Goal: Communication & Community: Answer question/provide support

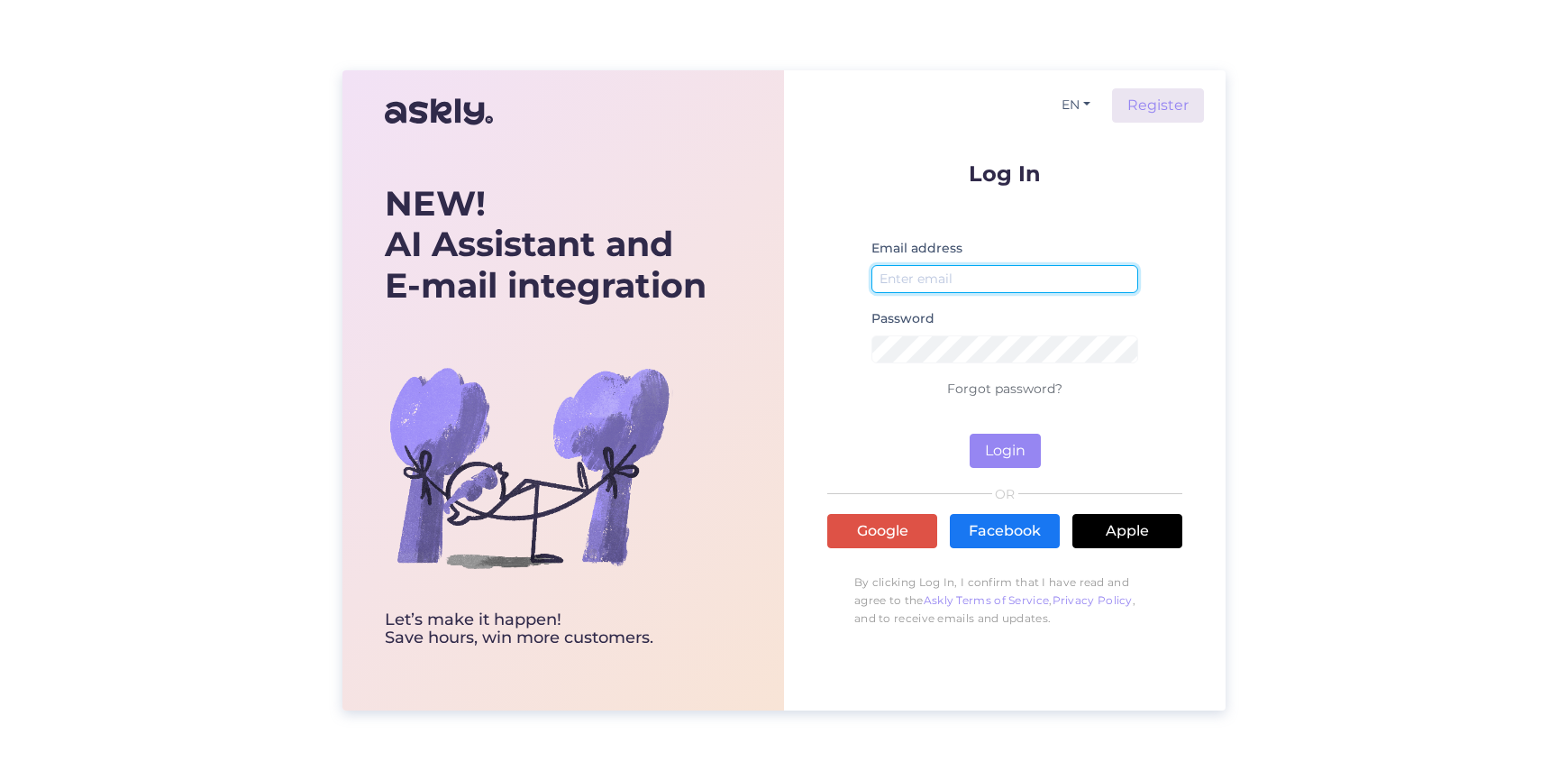
type input "[PERSON_NAME][EMAIL_ADDRESS][DOMAIN_NAME]"
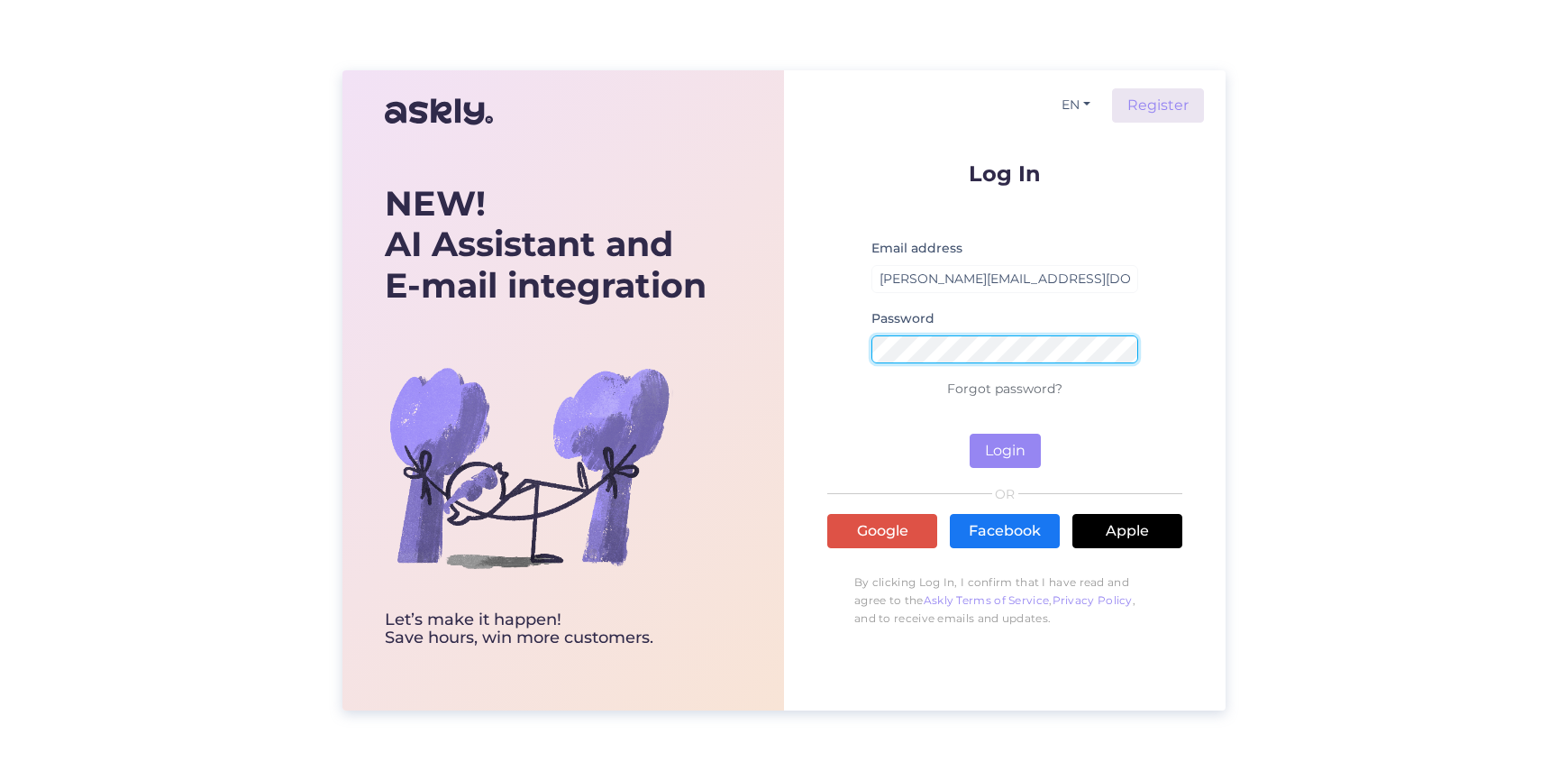
click at [1004, 449] on button "Login" at bounding box center [1005, 450] width 72 height 34
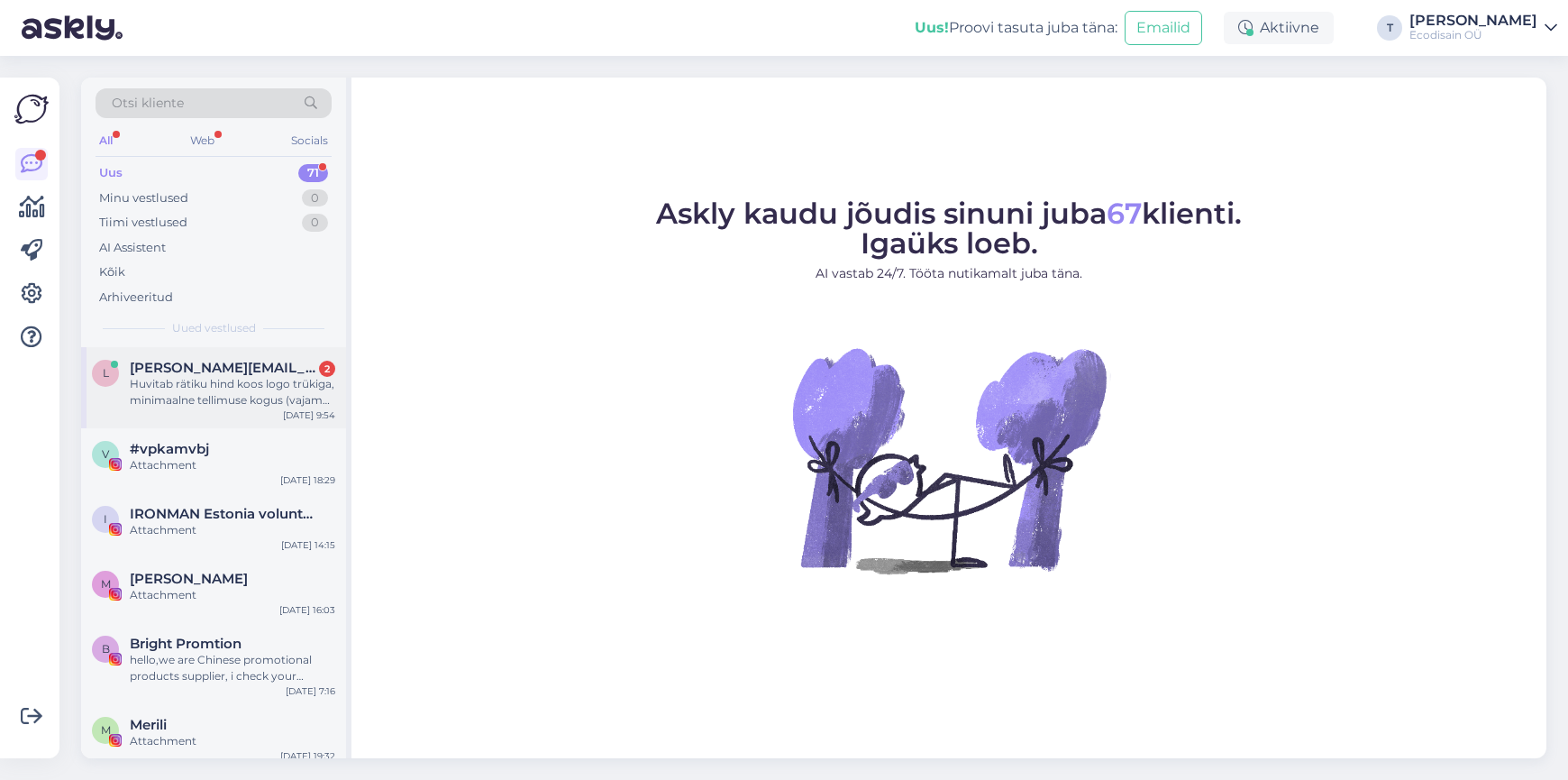
click at [239, 380] on div "Huvitab rätiku hind koos logo trükiga, minimaalne tellimuse kogus (vajame 2-10 …" at bounding box center [231, 391] width 205 height 32
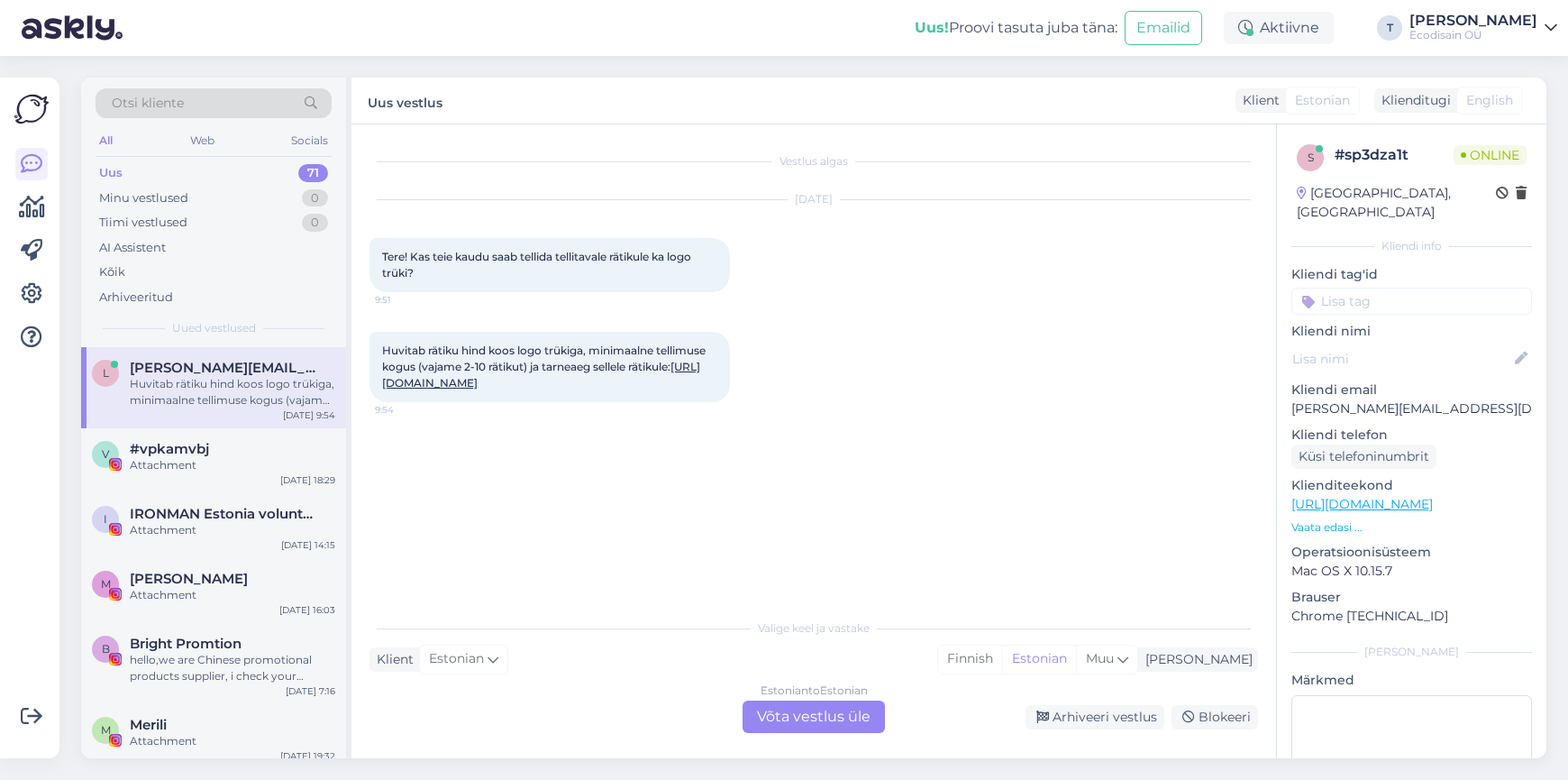
click at [802, 715] on div "Estonian to Estonian Võta vestlus üle" at bounding box center [813, 716] width 142 height 32
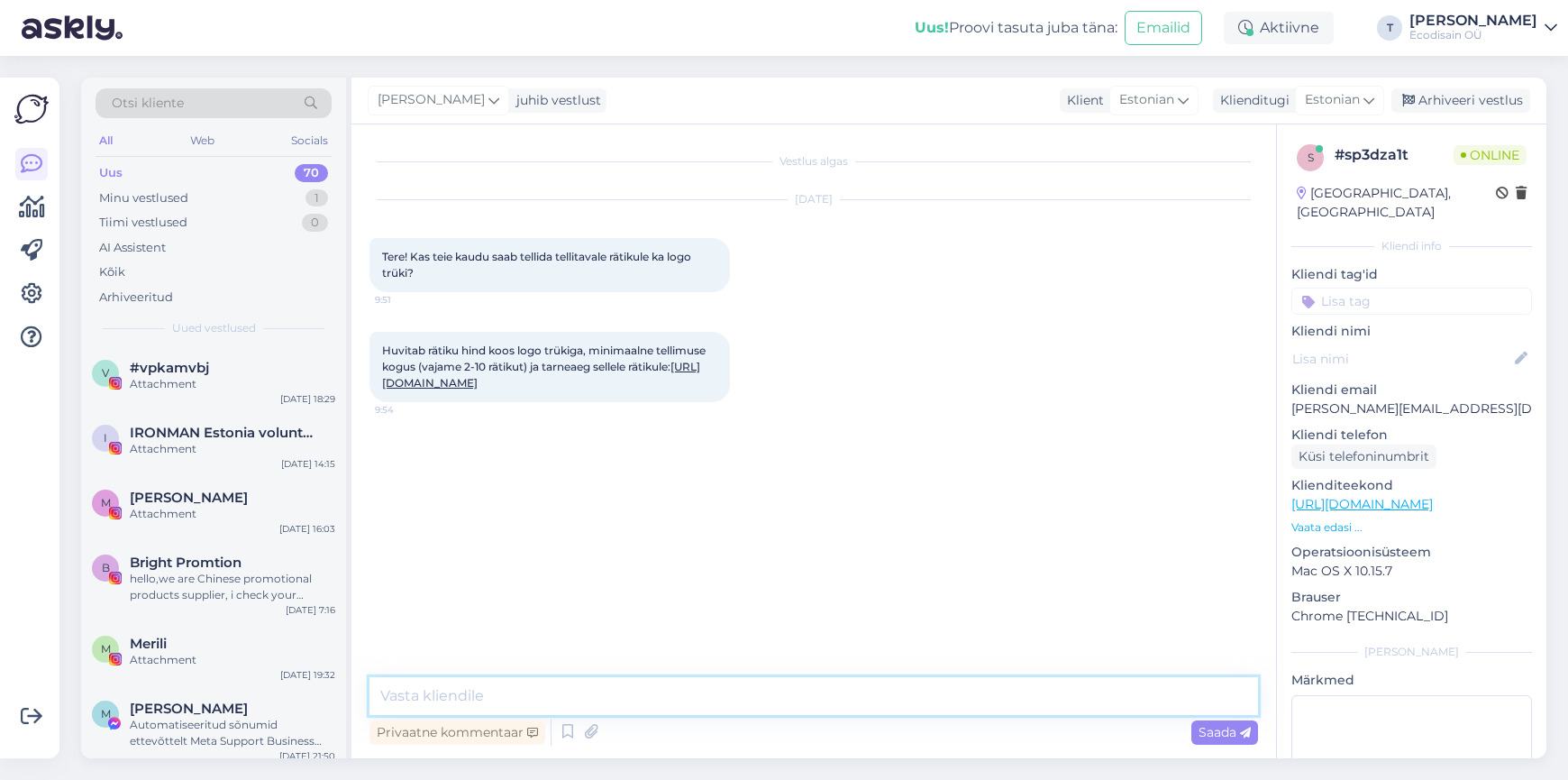
click at [504, 693] on textarea at bounding box center [814, 696] width 888 height 38
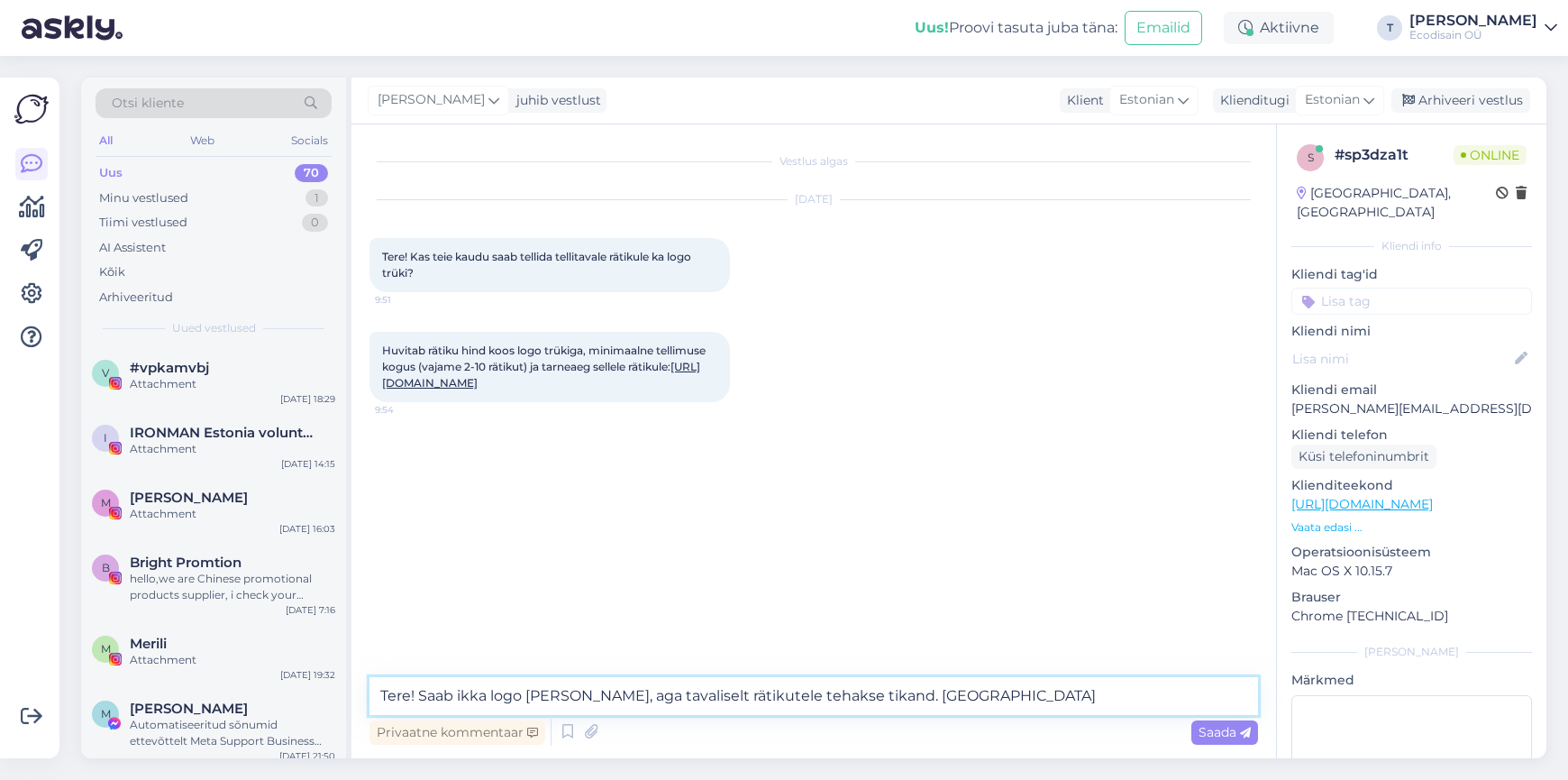
drag, startPoint x: 975, startPoint y: 696, endPoint x: 1090, endPoint y: 667, distance: 118.6
click at [976, 696] on textarea "Tere! Saab ikka logo [PERSON_NAME], aga tavaliselt rätikutele tehakse tikand. […" at bounding box center [814, 696] width 888 height 38
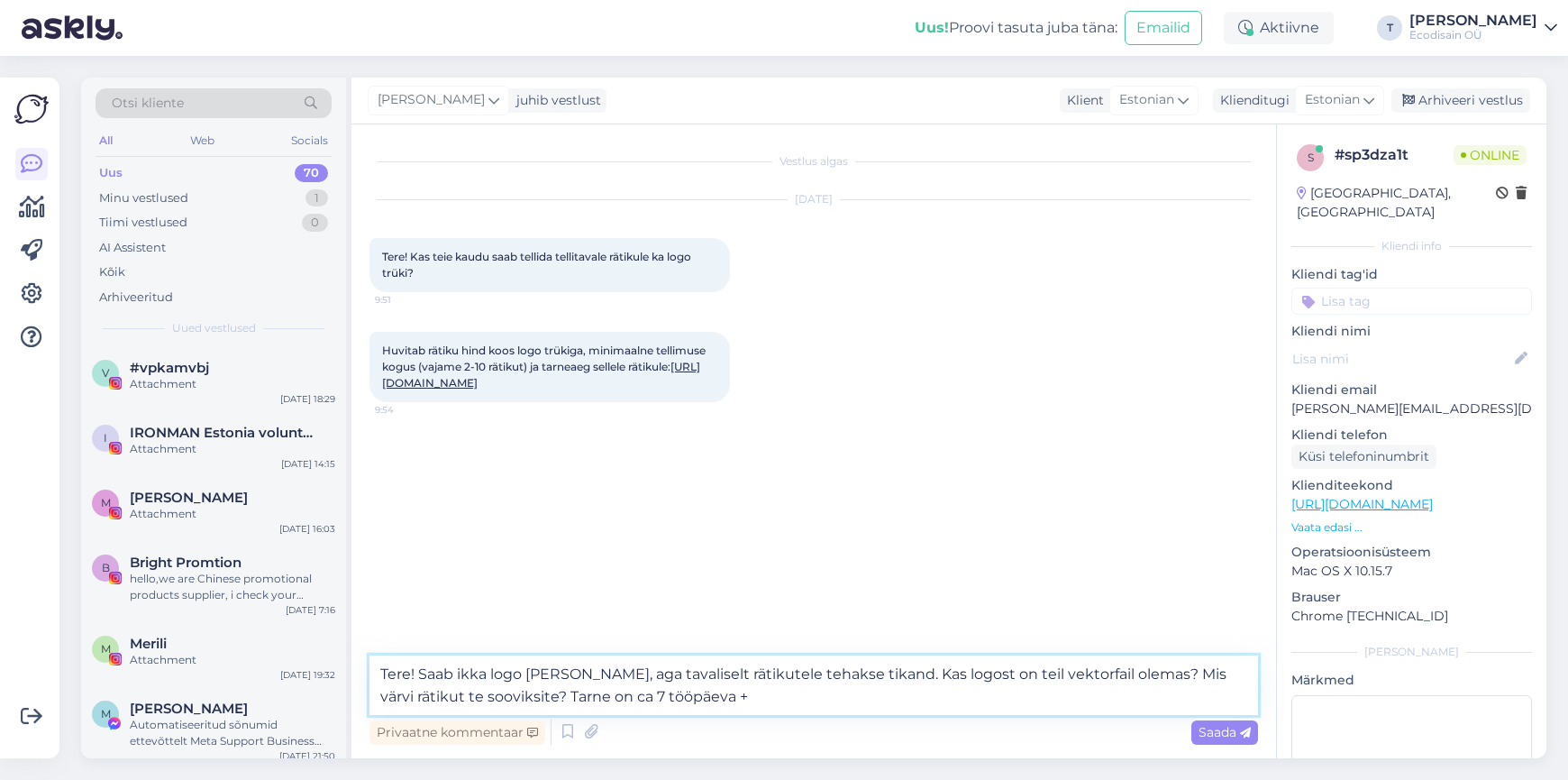
click at [626, 697] on textarea "Tere! Saab ikka logo [PERSON_NAME], aga tavaliselt rätikutele tehakse tikand. K…" at bounding box center [814, 685] width 888 height 60
drag, startPoint x: 734, startPoint y: 696, endPoint x: 600, endPoint y: 702, distance: 134.1
click at [600, 702] on textarea "Tere! Saab ikka logo [PERSON_NAME], aga tavaliselt rätikutele tehakse tikand. K…" at bounding box center [814, 685] width 888 height 60
type textarea "Tere! Saab ikka logo [PERSON_NAME], aga tavaliselt rätikutele tehakse tikand. K…"
